Goal: Information Seeking & Learning: Learn about a topic

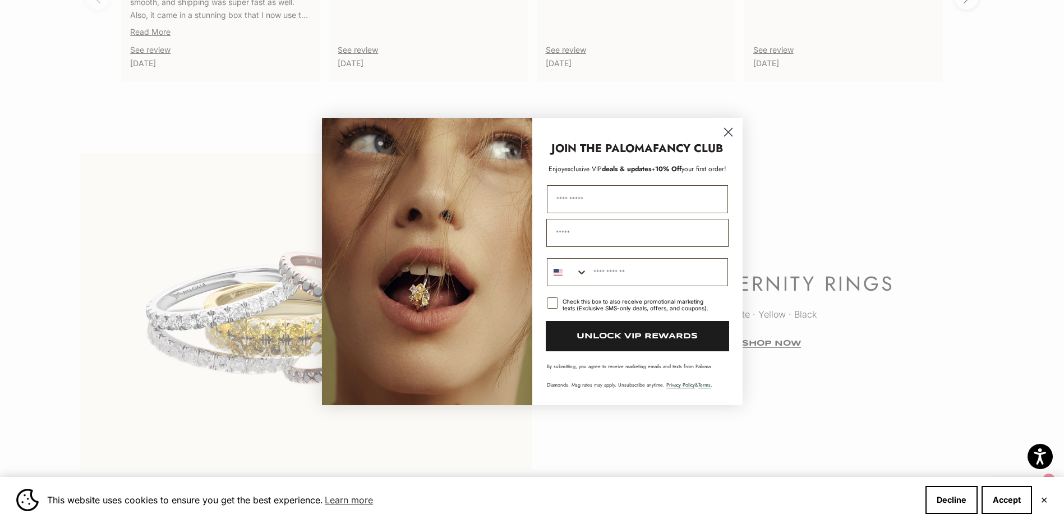
scroll to position [2861, 0]
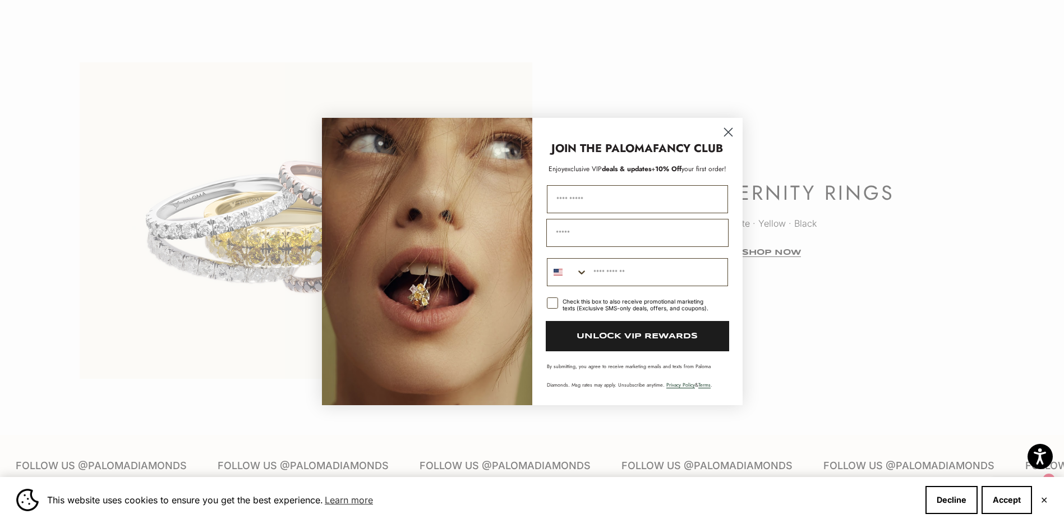
click at [728, 131] on circle "Close dialog" at bounding box center [728, 132] width 19 height 19
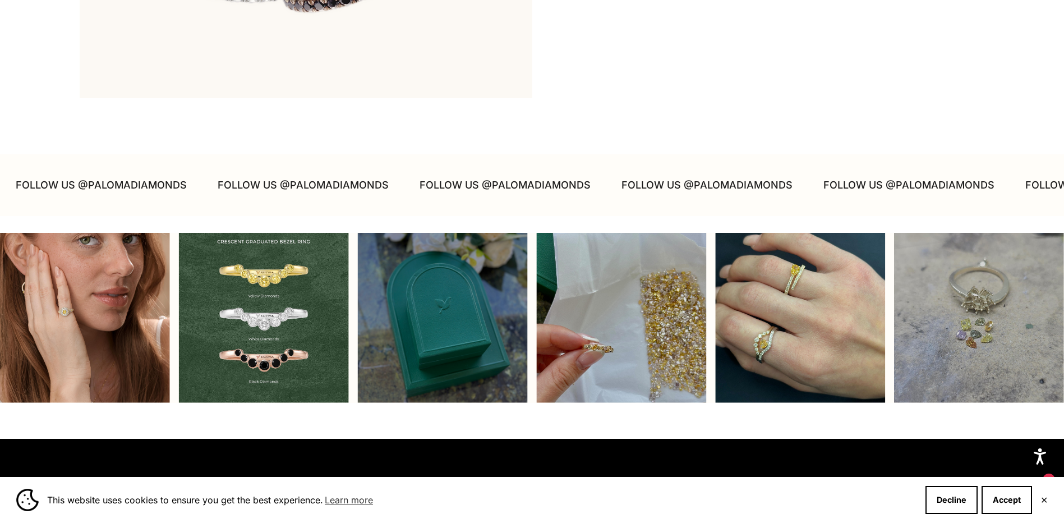
scroll to position [3421, 0]
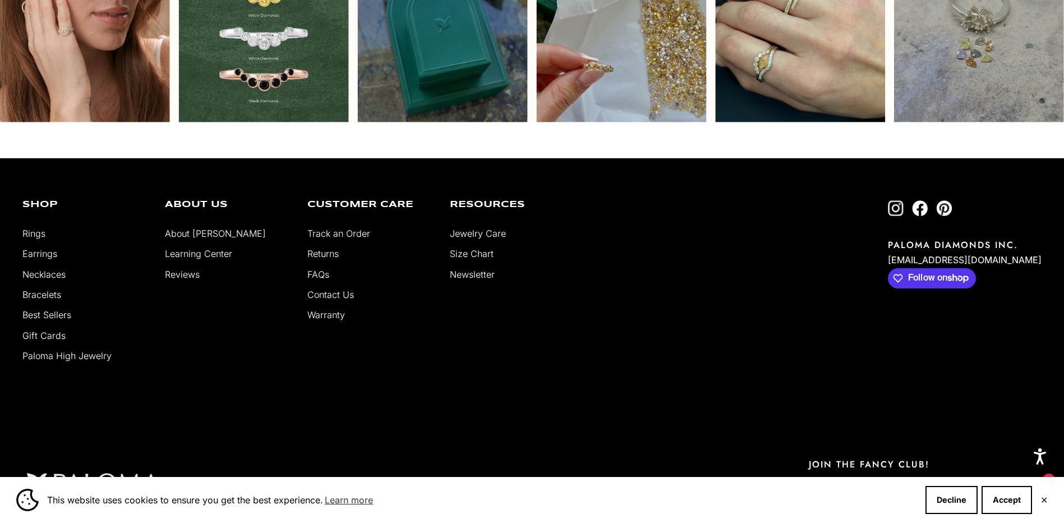
click at [341, 293] on link "Contact Us" at bounding box center [330, 294] width 47 height 11
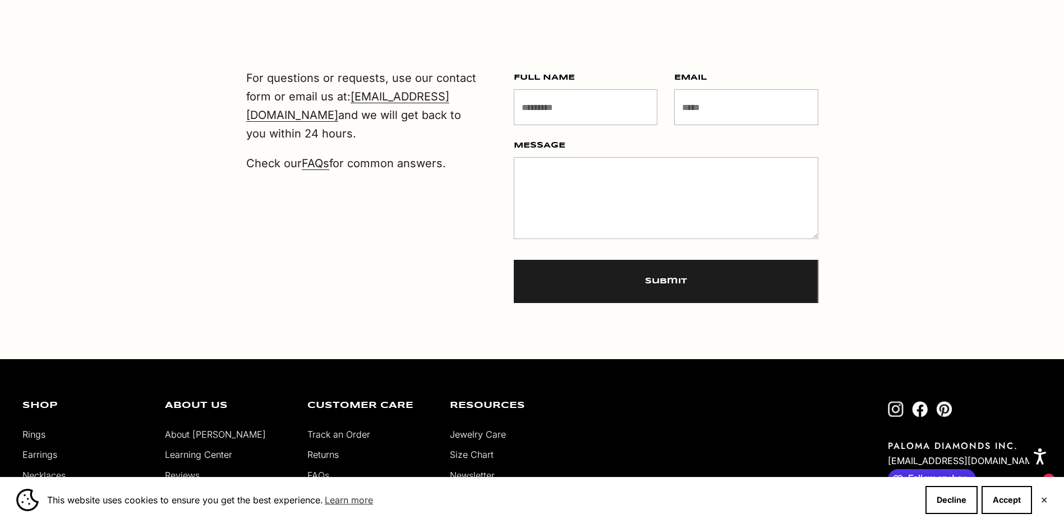
scroll to position [707, 0]
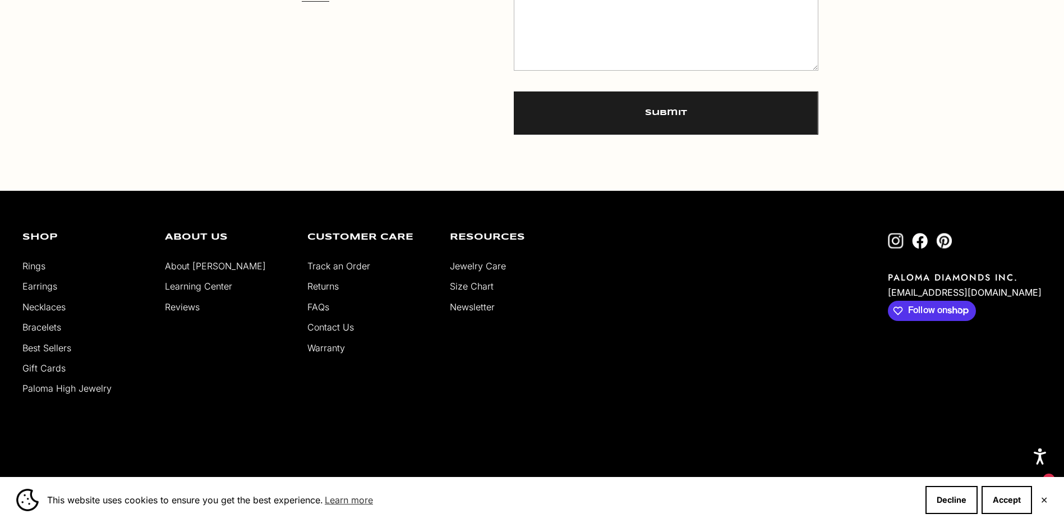
click at [173, 267] on link "About [PERSON_NAME]" at bounding box center [215, 265] width 101 height 11
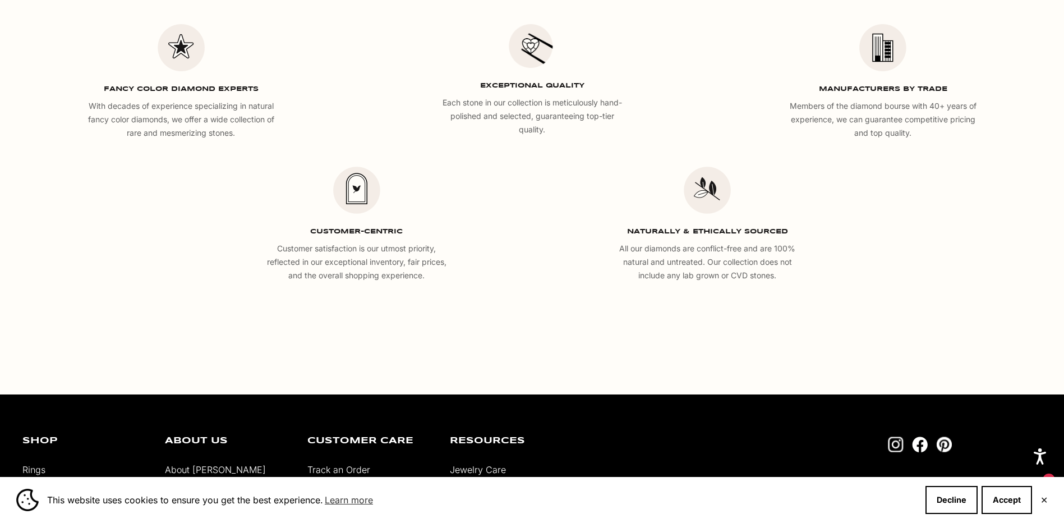
scroll to position [2131, 0]
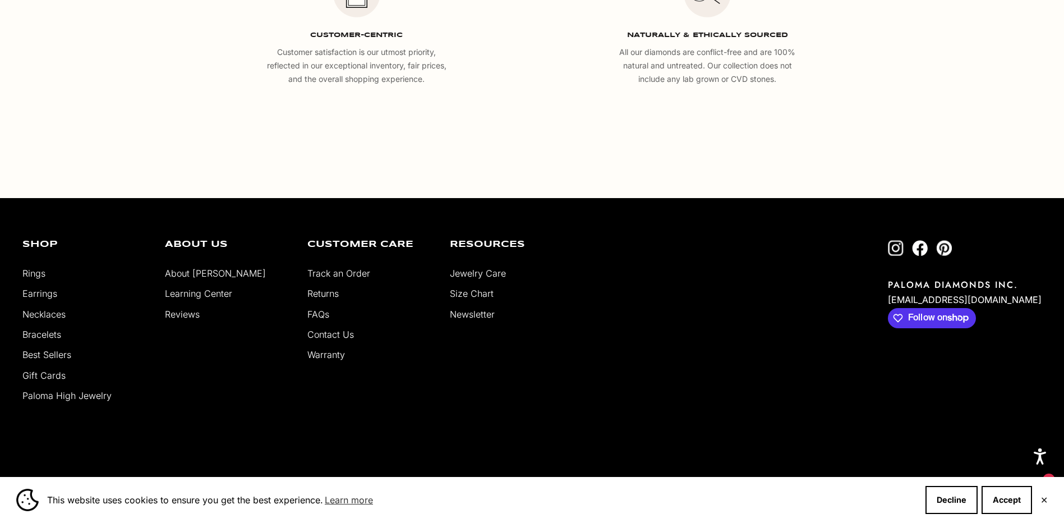
click at [35, 291] on link "Earrings" at bounding box center [39, 293] width 35 height 11
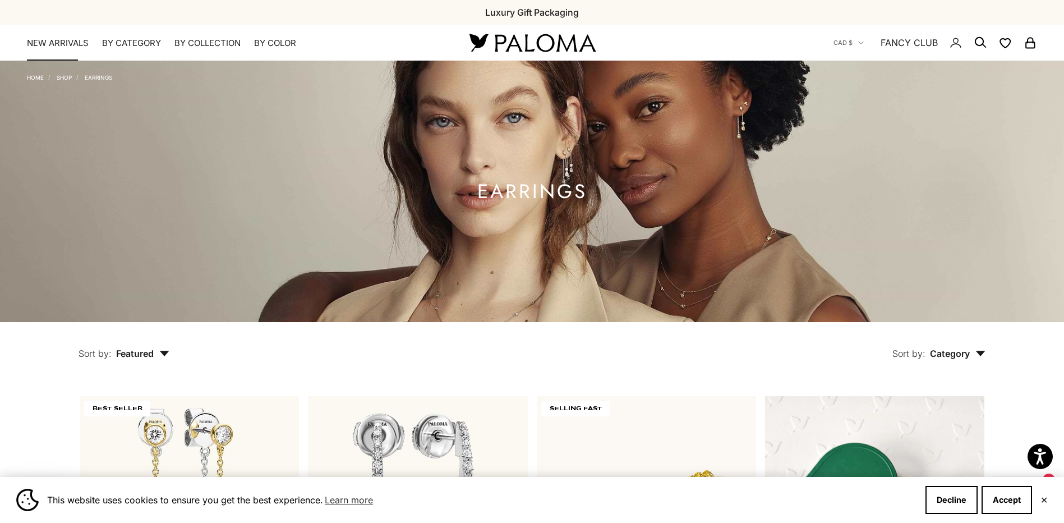
click at [59, 44] on link "NEW ARRIVALS" at bounding box center [58, 43] width 62 height 11
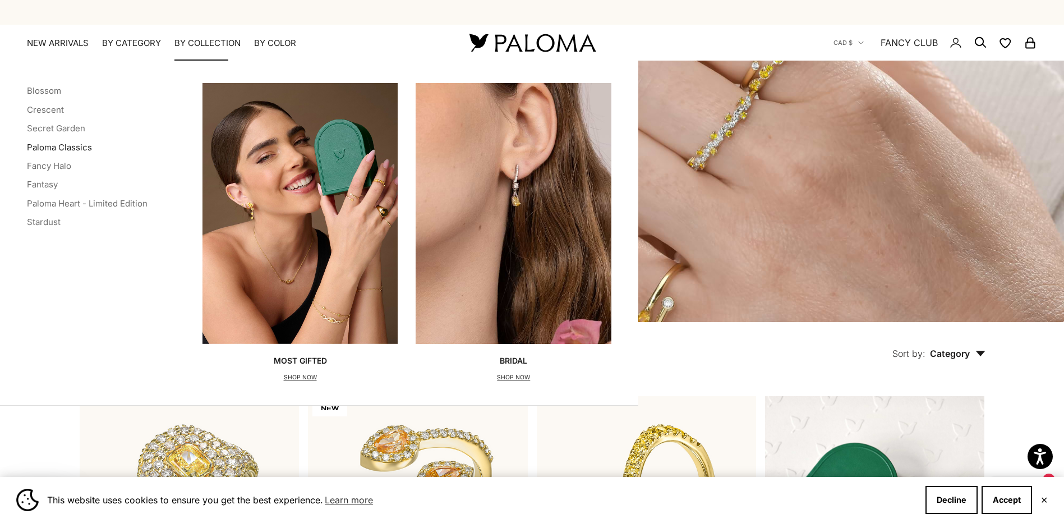
click at [77, 149] on link "Paloma Classics" at bounding box center [59, 147] width 65 height 11
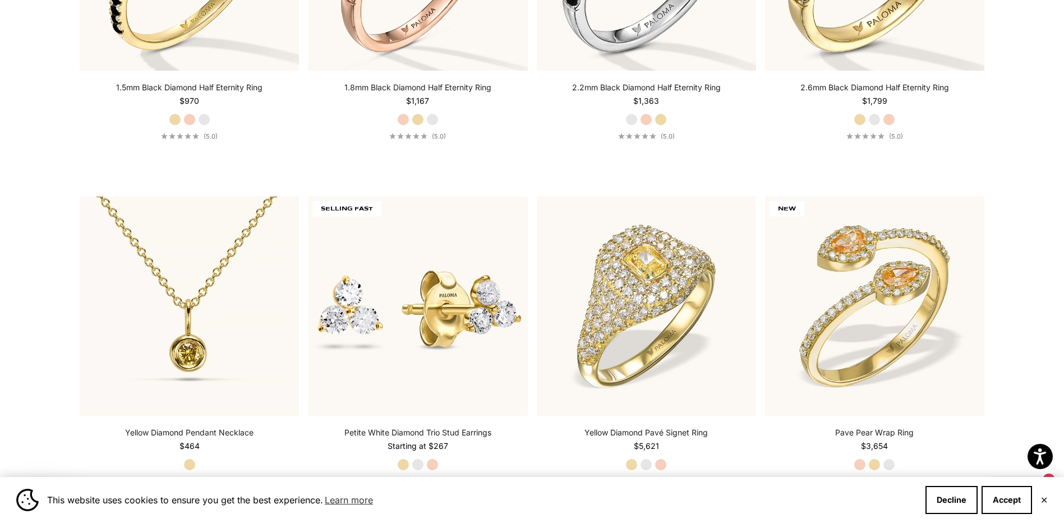
scroll to position [3309, 0]
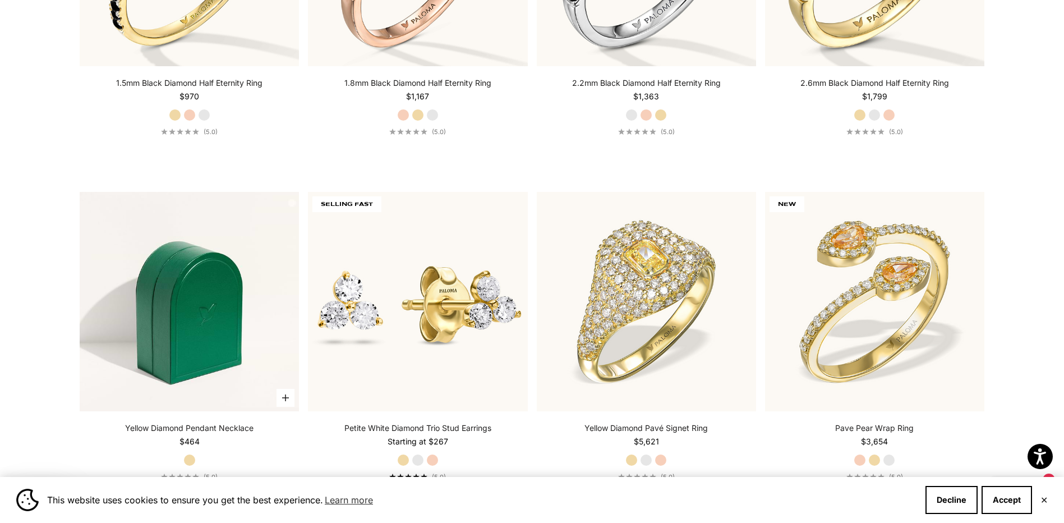
click at [206, 353] on img at bounding box center [189, 301] width 219 height 219
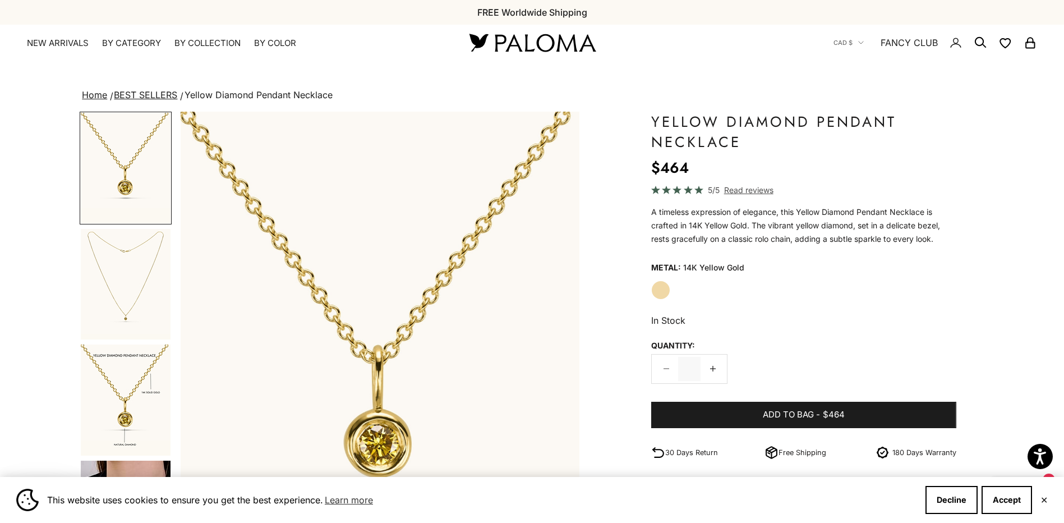
click at [380, 429] on img "Item 1 of 8" at bounding box center [380, 358] width 399 height 492
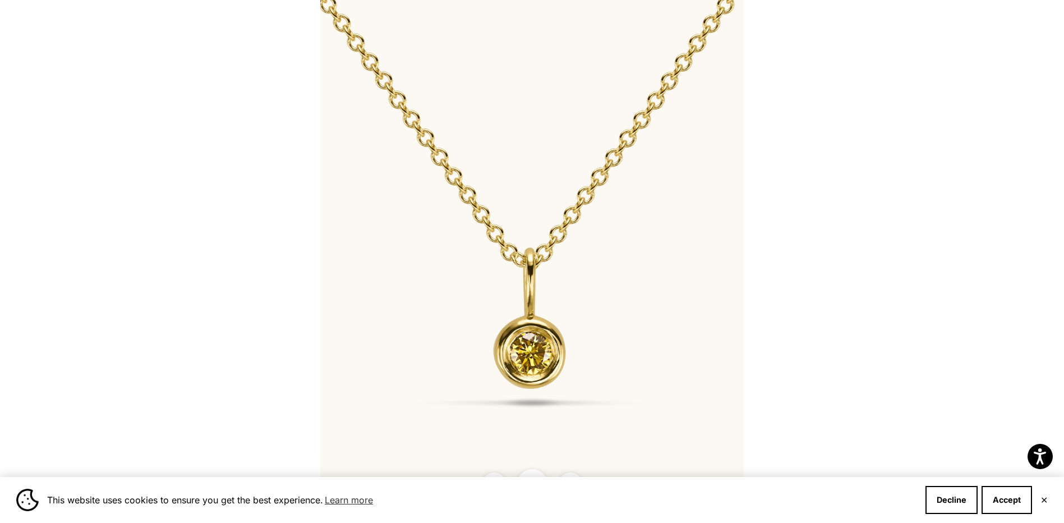
click at [544, 351] on img at bounding box center [531, 261] width 423 height 523
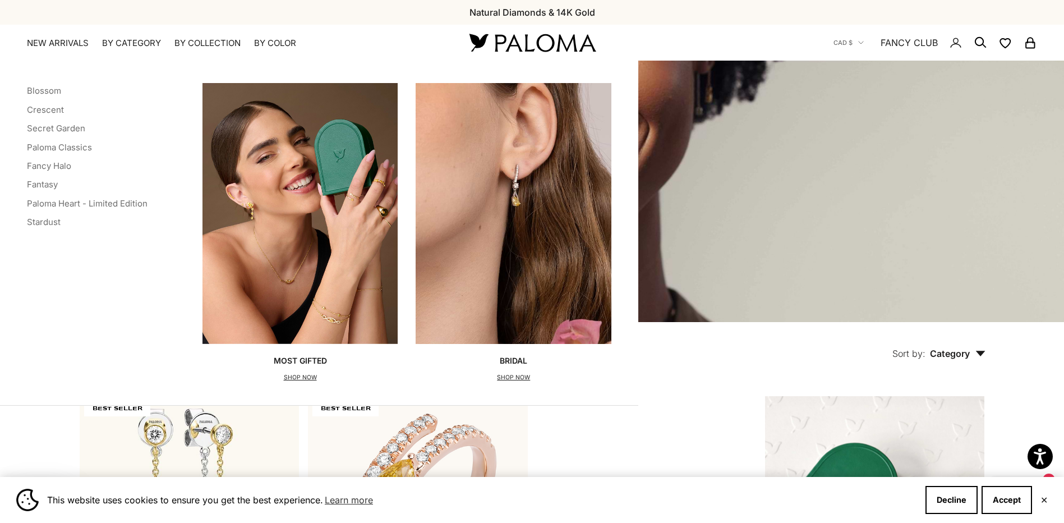
scroll to position [1835, 0]
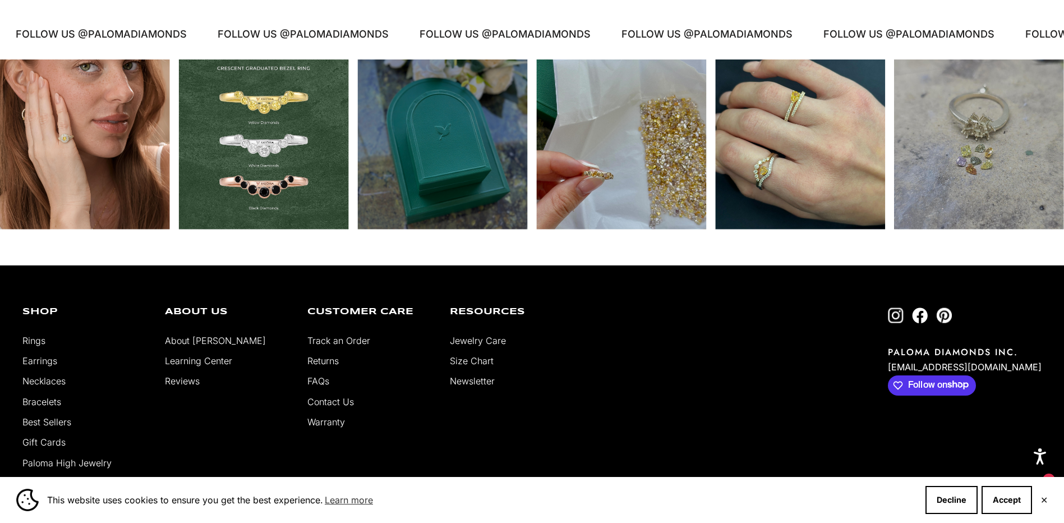
click at [602, 182] on div "Instagram post opens in a popup" at bounding box center [621, 144] width 170 height 170
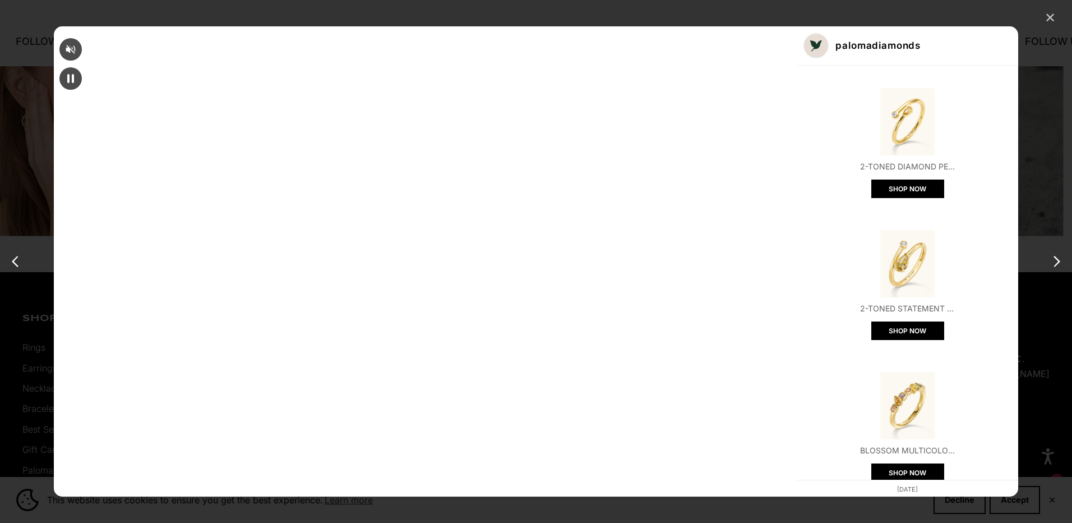
click at [1053, 12] on div "✕" at bounding box center [1050, 18] width 17 height 17
